Goal: Navigation & Orientation: Find specific page/section

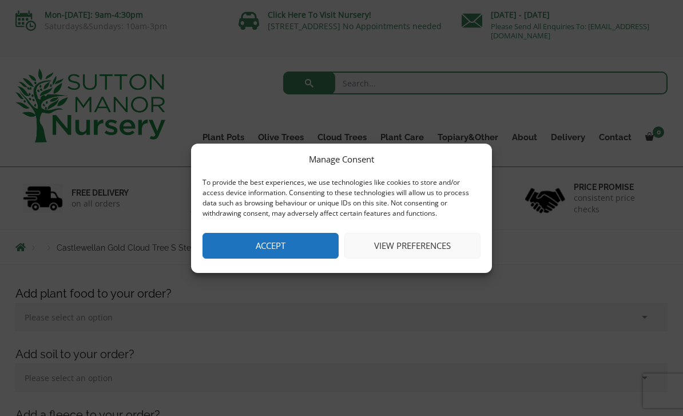
click at [441, 247] on button "View preferences" at bounding box center [413, 246] width 136 height 26
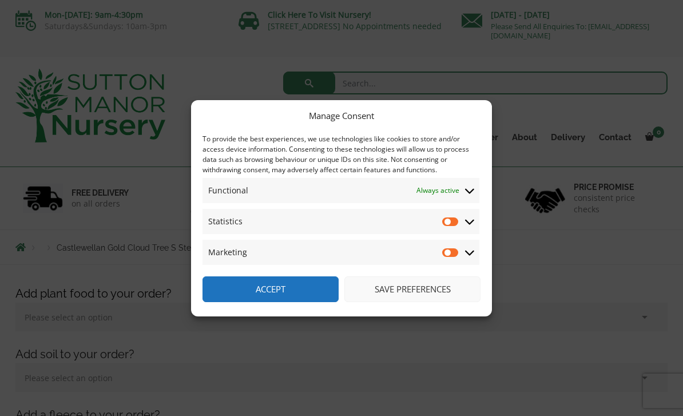
click at [453, 220] on input "Statistics" at bounding box center [450, 221] width 17 height 11
checkbox input "true"
click at [456, 251] on input "Marketing" at bounding box center [450, 252] width 17 height 11
checkbox input "true"
click at [440, 228] on span "Statistics Statistics" at bounding box center [341, 221] width 277 height 25
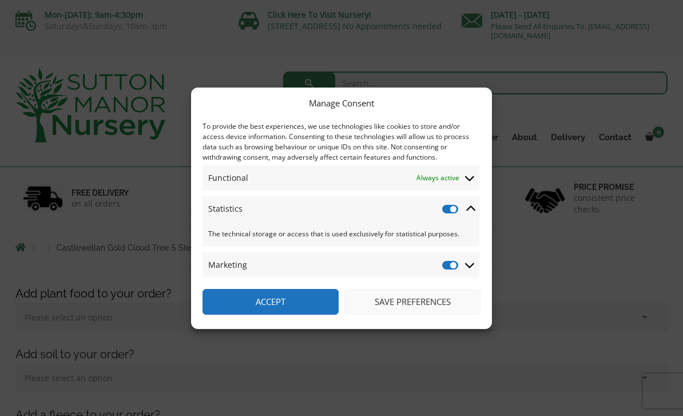
click at [453, 209] on input "Statistics" at bounding box center [450, 208] width 17 height 11
checkbox input "false"
click at [446, 268] on input "Marketing" at bounding box center [450, 264] width 17 height 11
checkbox input "false"
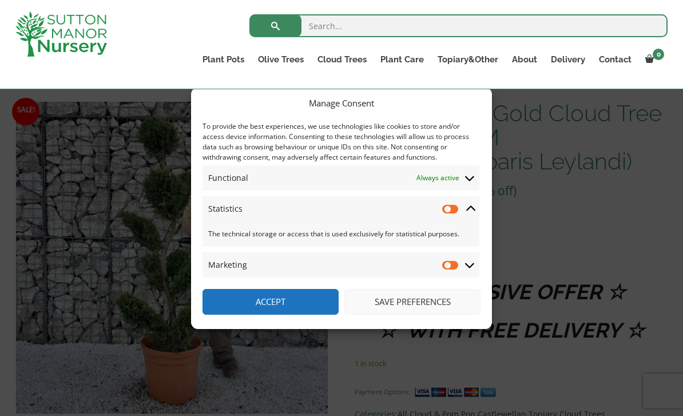
scroll to position [359, 0]
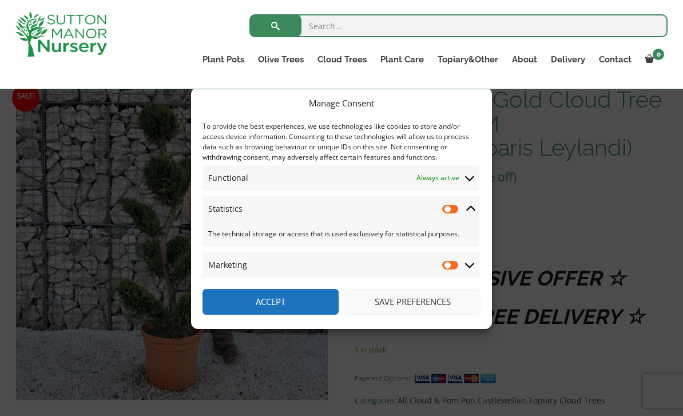
click at [302, 315] on button "Accept" at bounding box center [271, 302] width 136 height 26
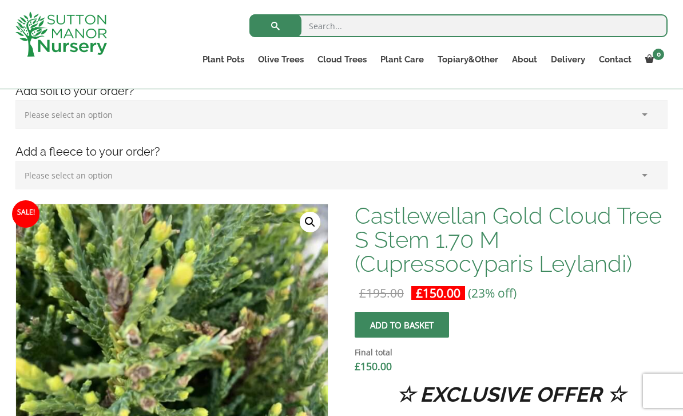
scroll to position [242, 0]
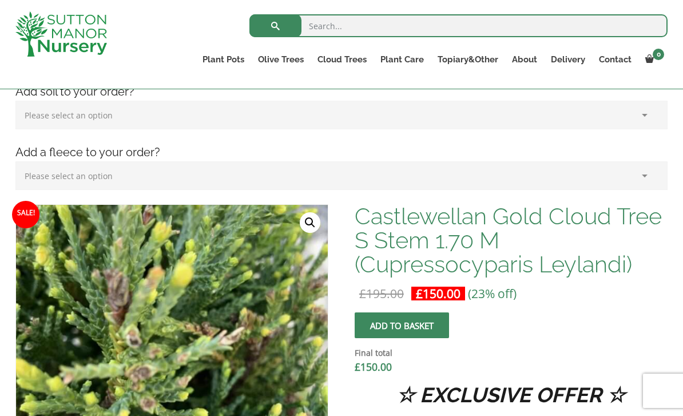
click at [0, 0] on link "Palm Trees" at bounding box center [0, 0] width 0 height 0
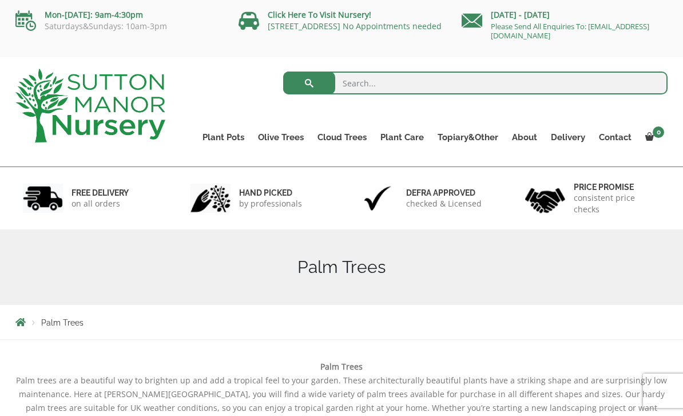
click at [0, 0] on link "Red Robins" at bounding box center [0, 0] width 0 height 0
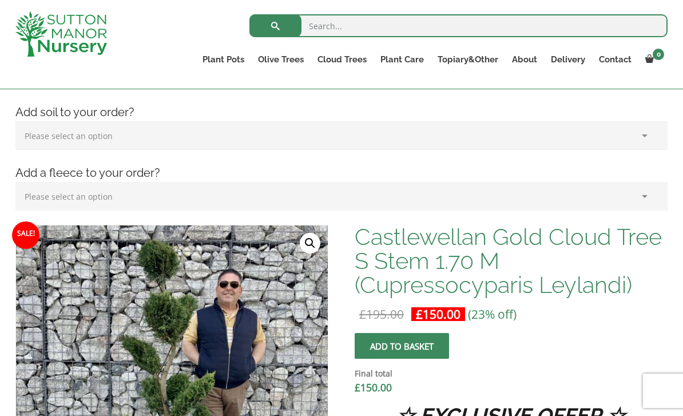
scroll to position [242, 0]
